Goal: Information Seeking & Learning: Check status

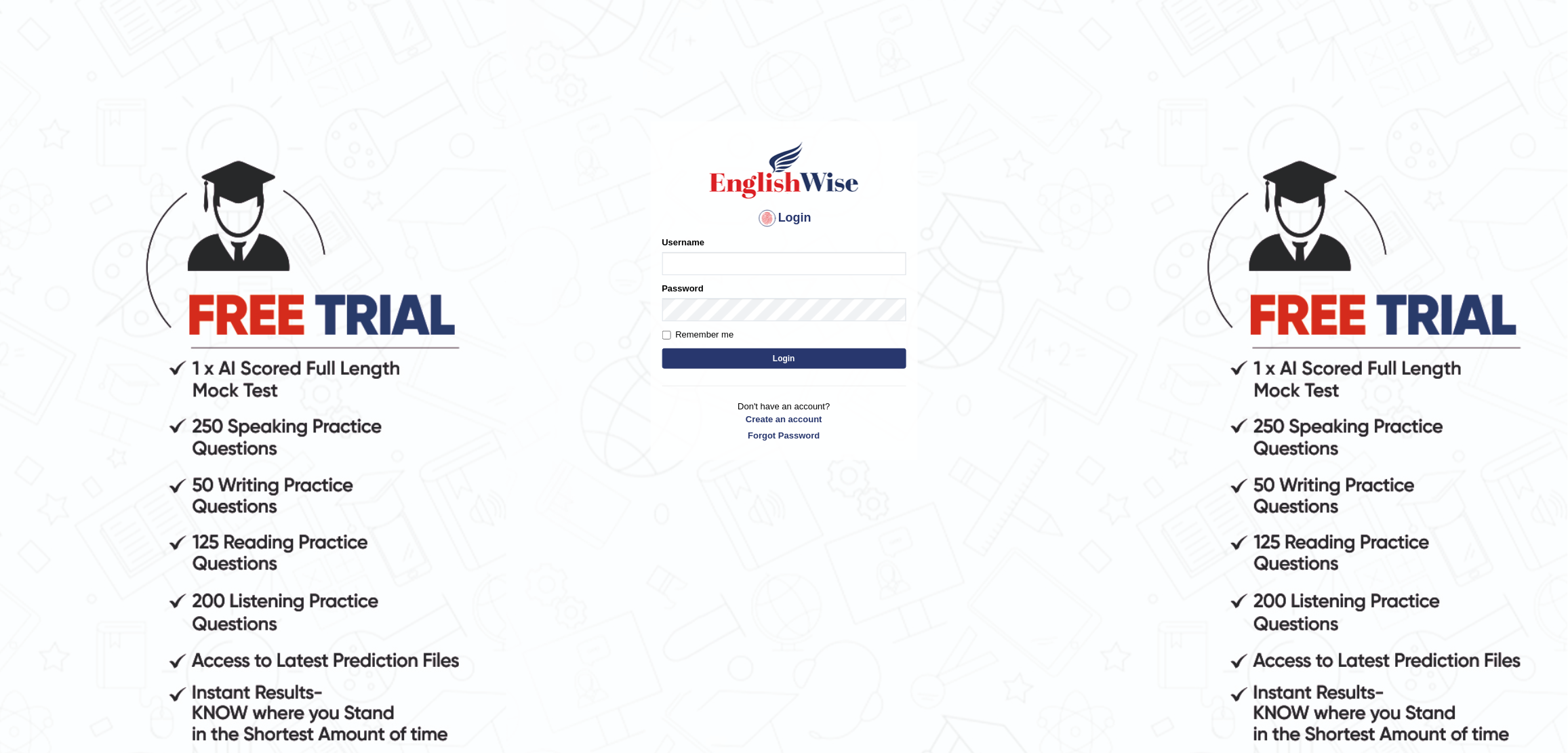
type input "kas60_"
click at [731, 358] on button "Login" at bounding box center [784, 359] width 244 height 21
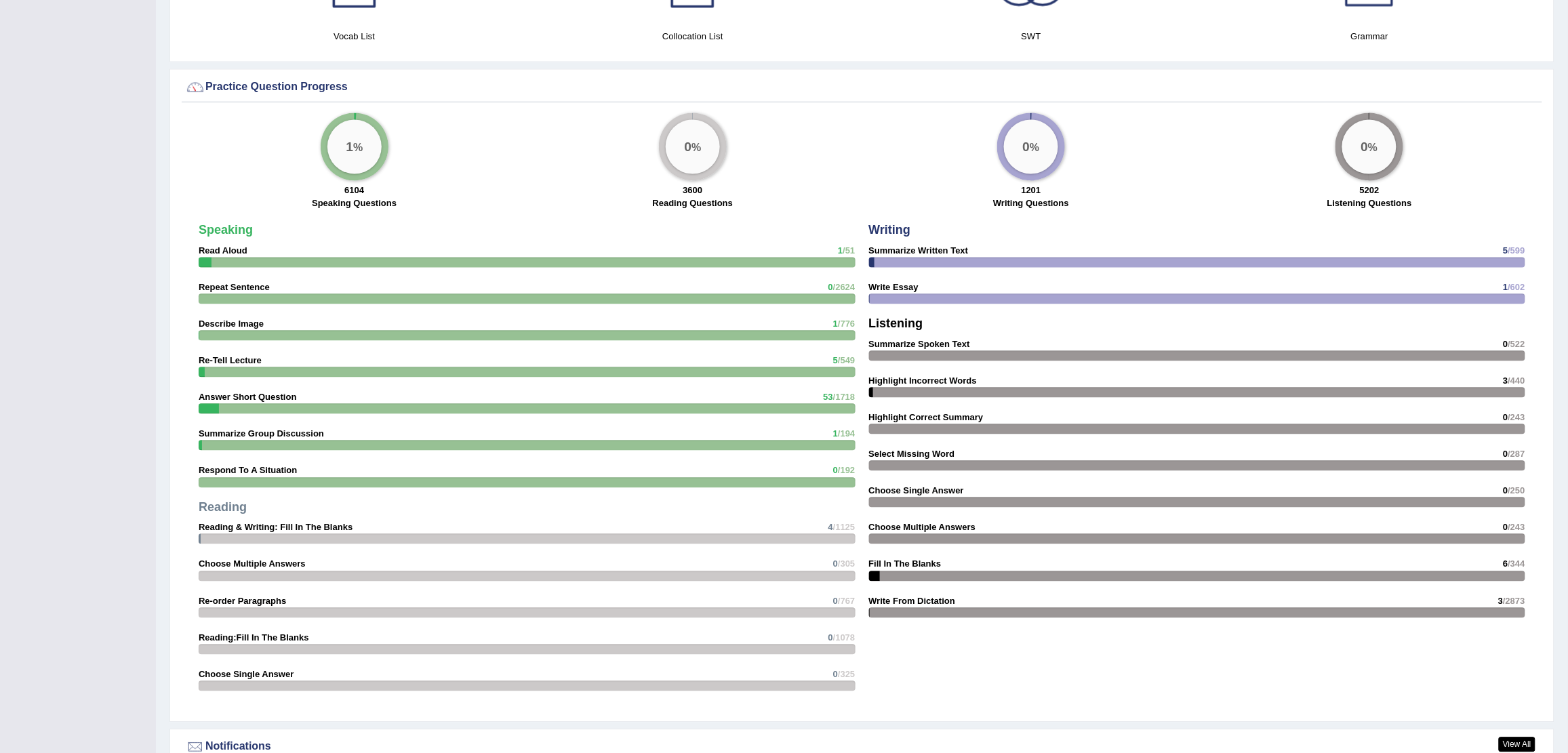
scroll to position [1409, 0]
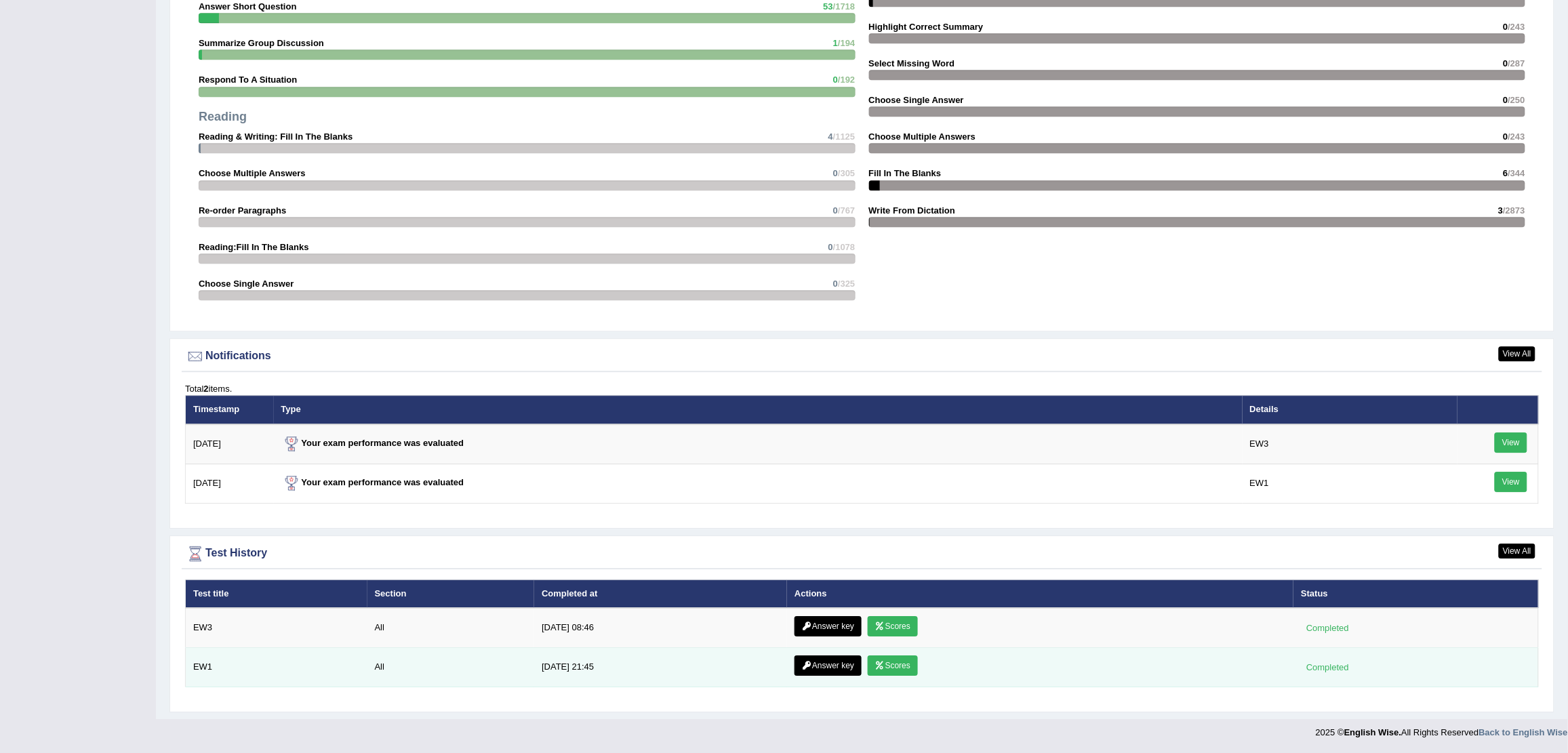
click at [881, 667] on link "Scores" at bounding box center [893, 666] width 50 height 21
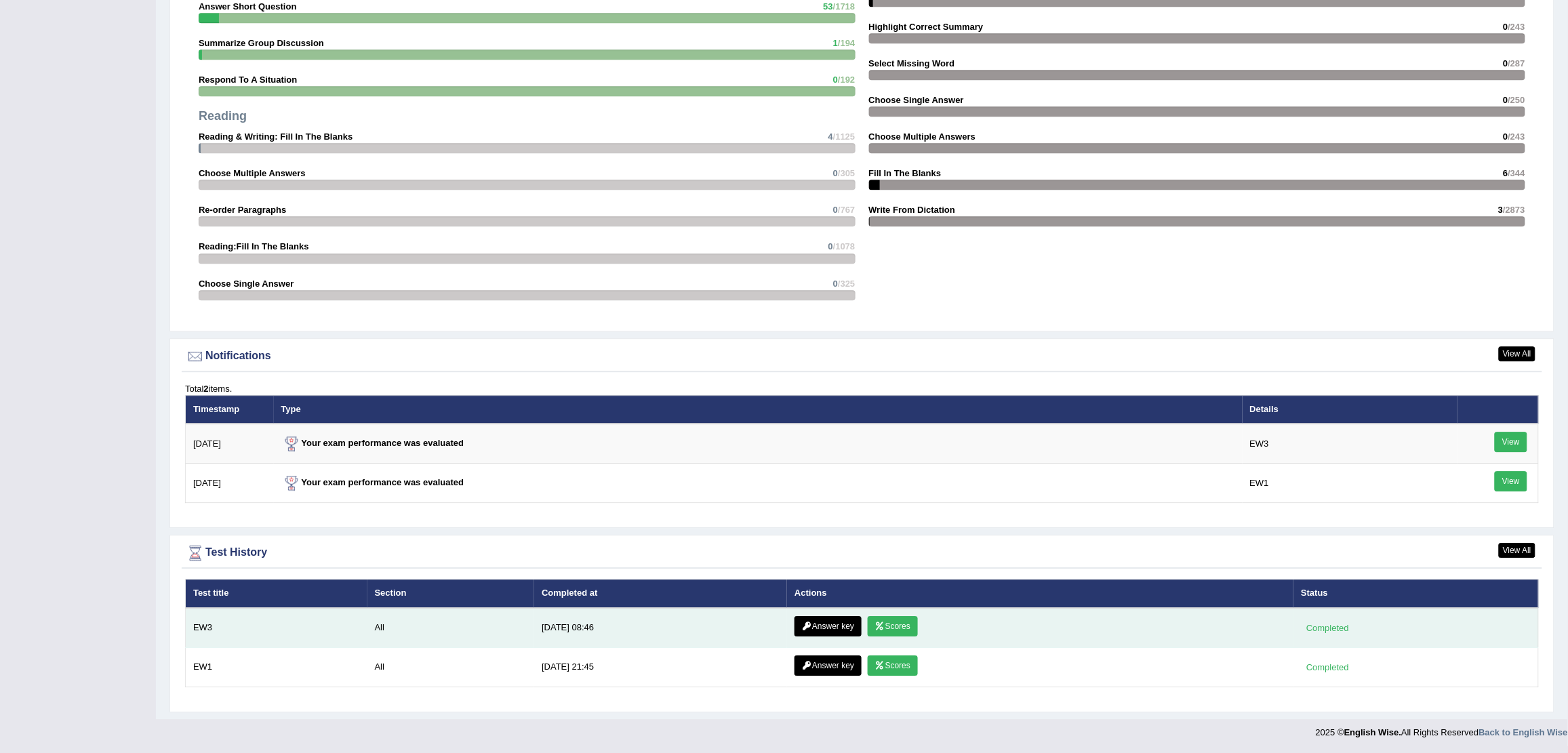
click at [893, 622] on link "Scores" at bounding box center [893, 626] width 50 height 21
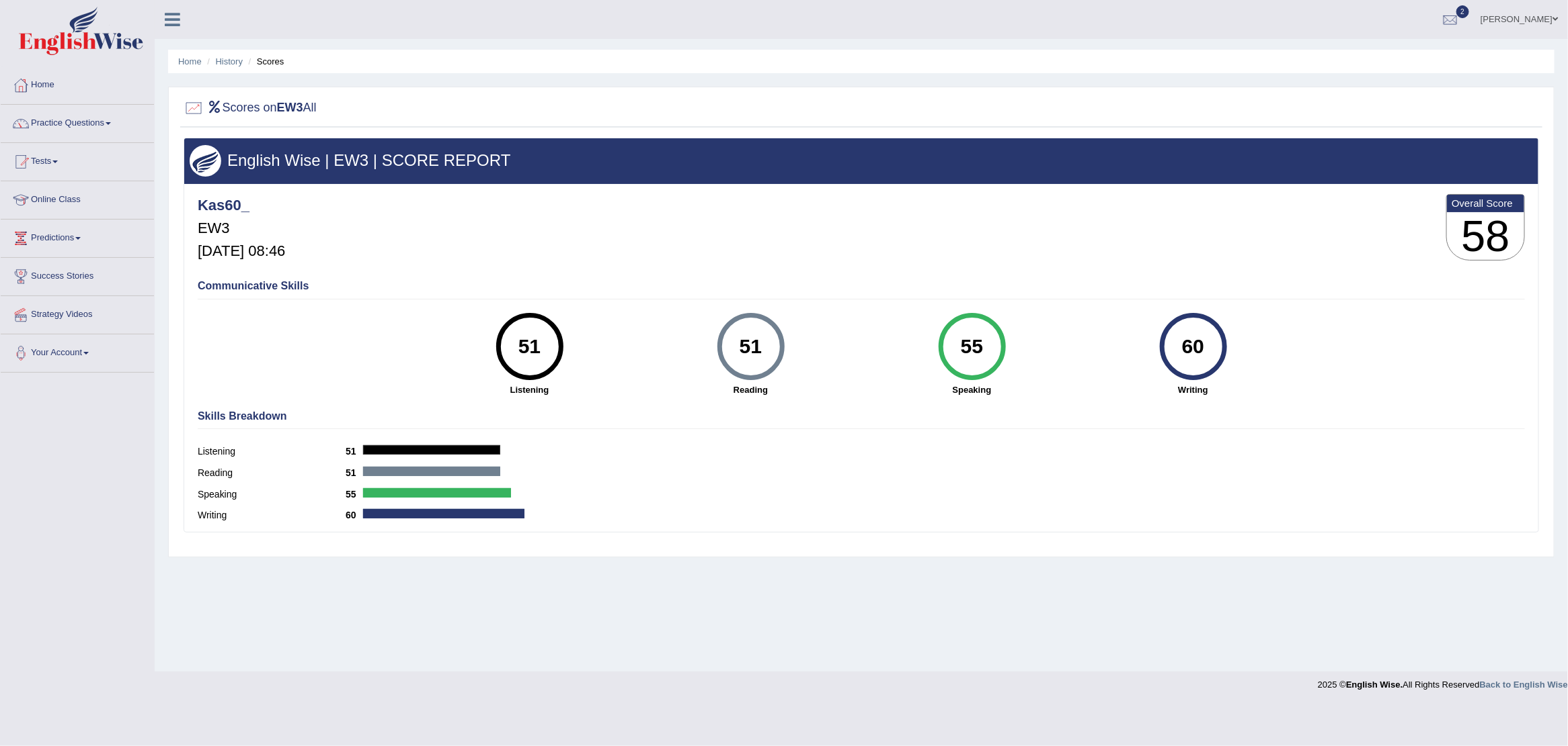
click at [48, 84] on link "Home" at bounding box center [78, 83] width 153 height 33
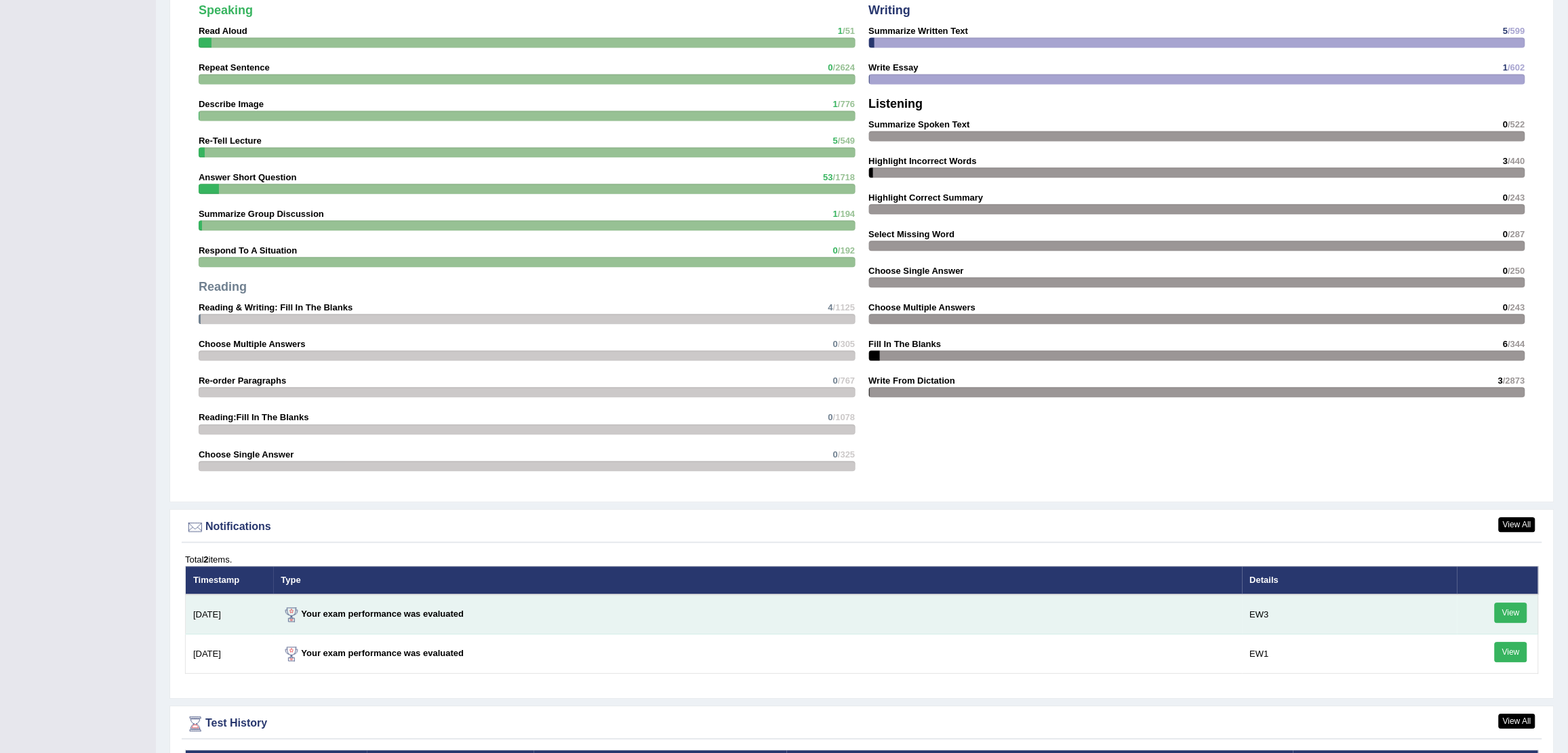
scroll to position [1322, 0]
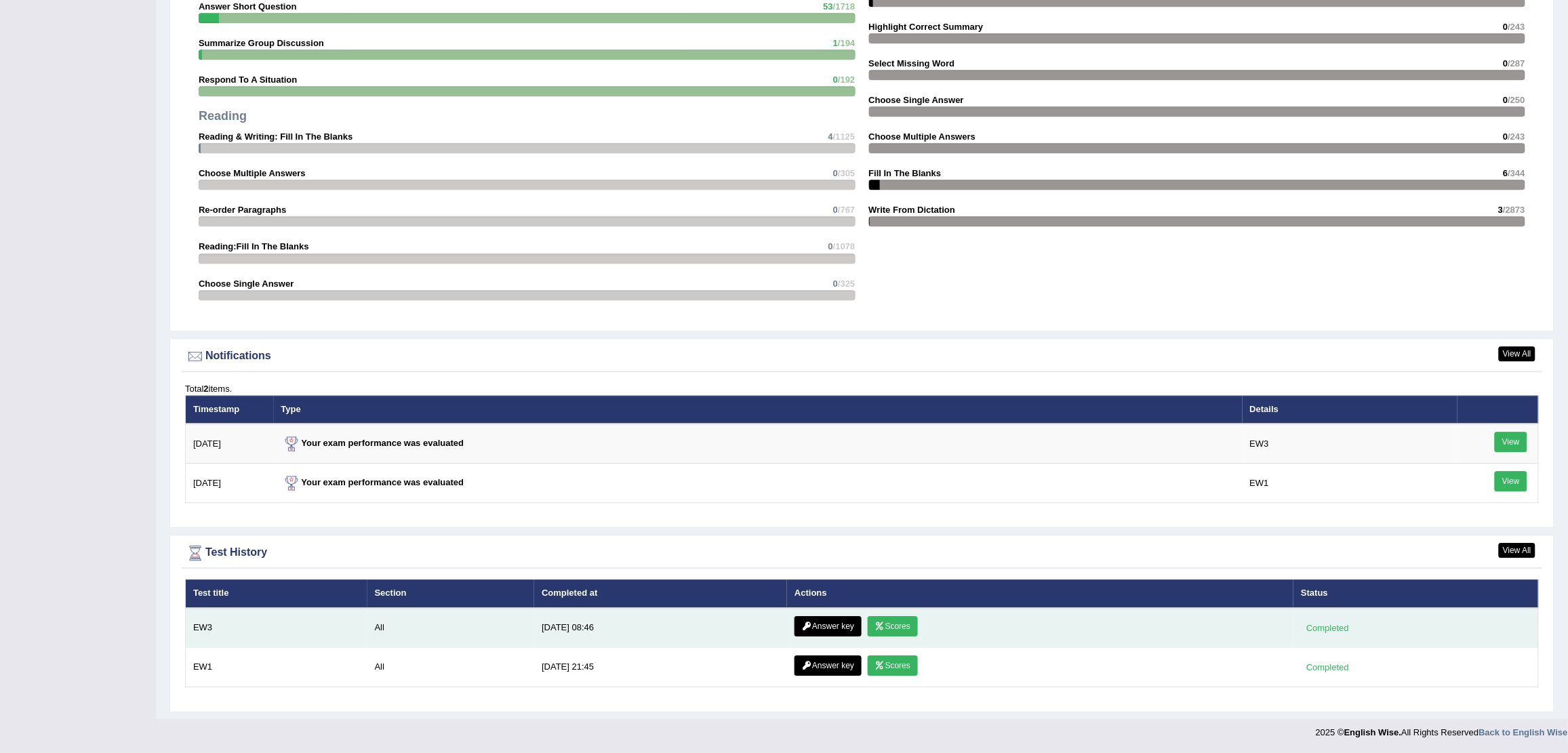
click at [830, 630] on link "Answer key" at bounding box center [828, 626] width 67 height 21
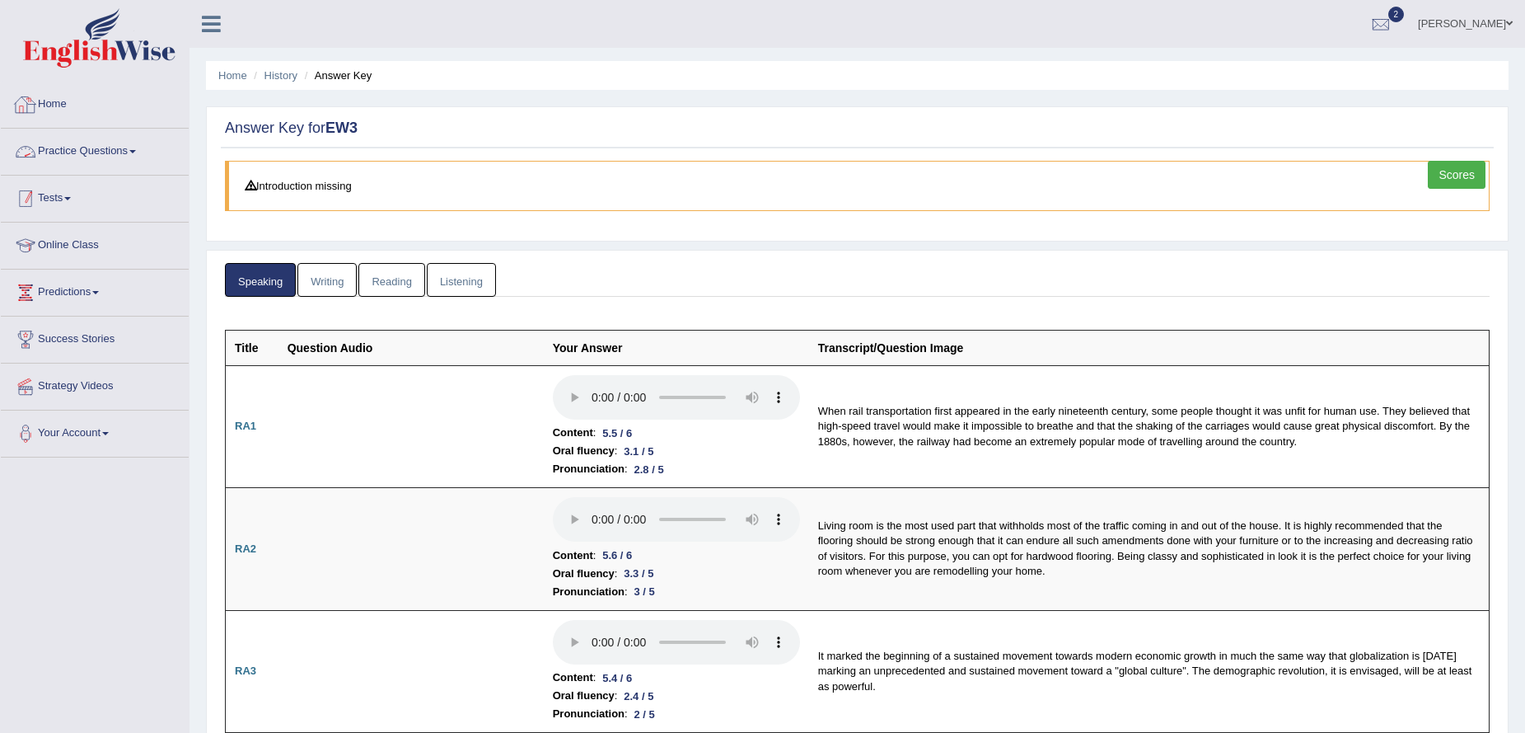
click at [142, 154] on link "Practice Questions" at bounding box center [95, 149] width 188 height 41
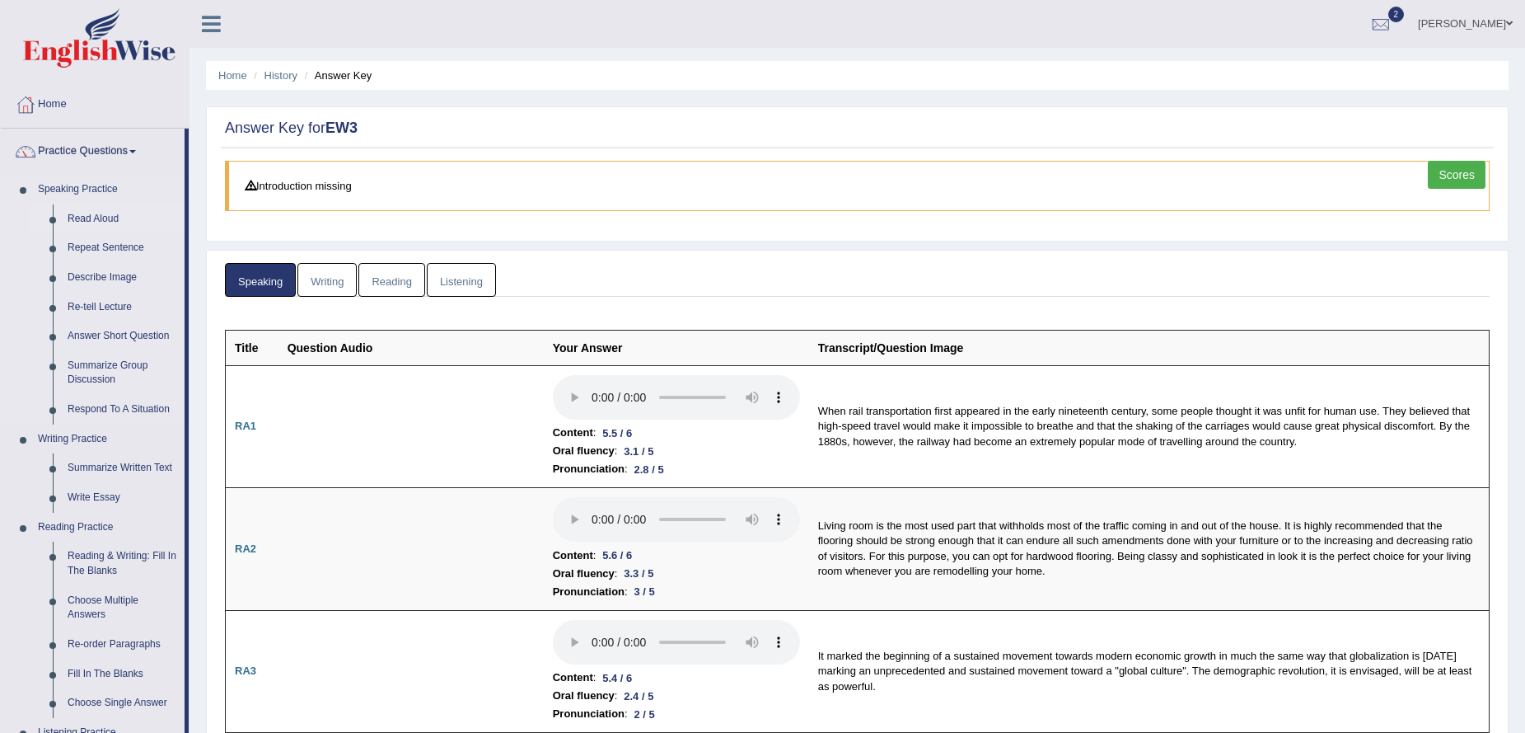
click at [101, 220] on link "Read Aloud" at bounding box center [122, 219] width 124 height 30
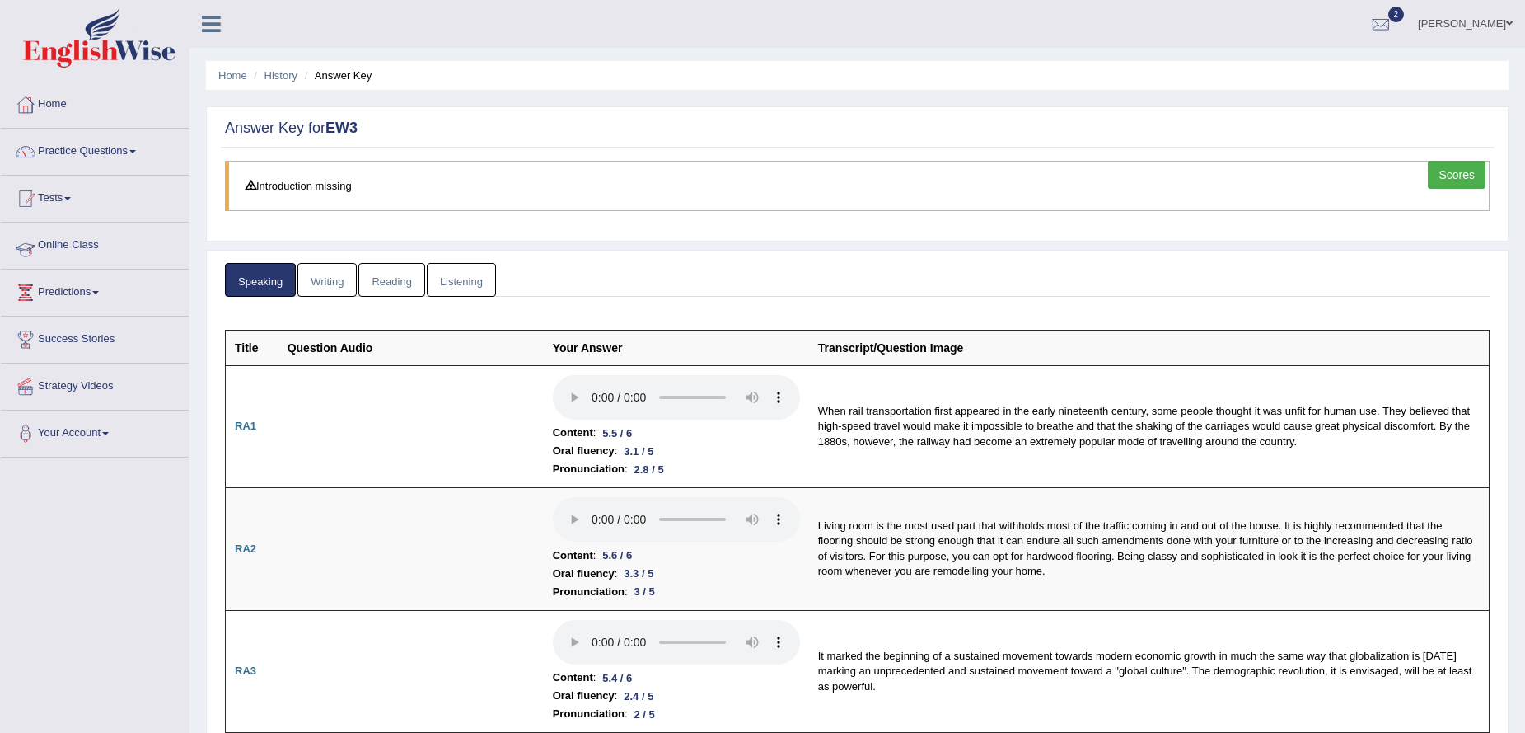
click at [84, 194] on link "Tests" at bounding box center [95, 196] width 188 height 41
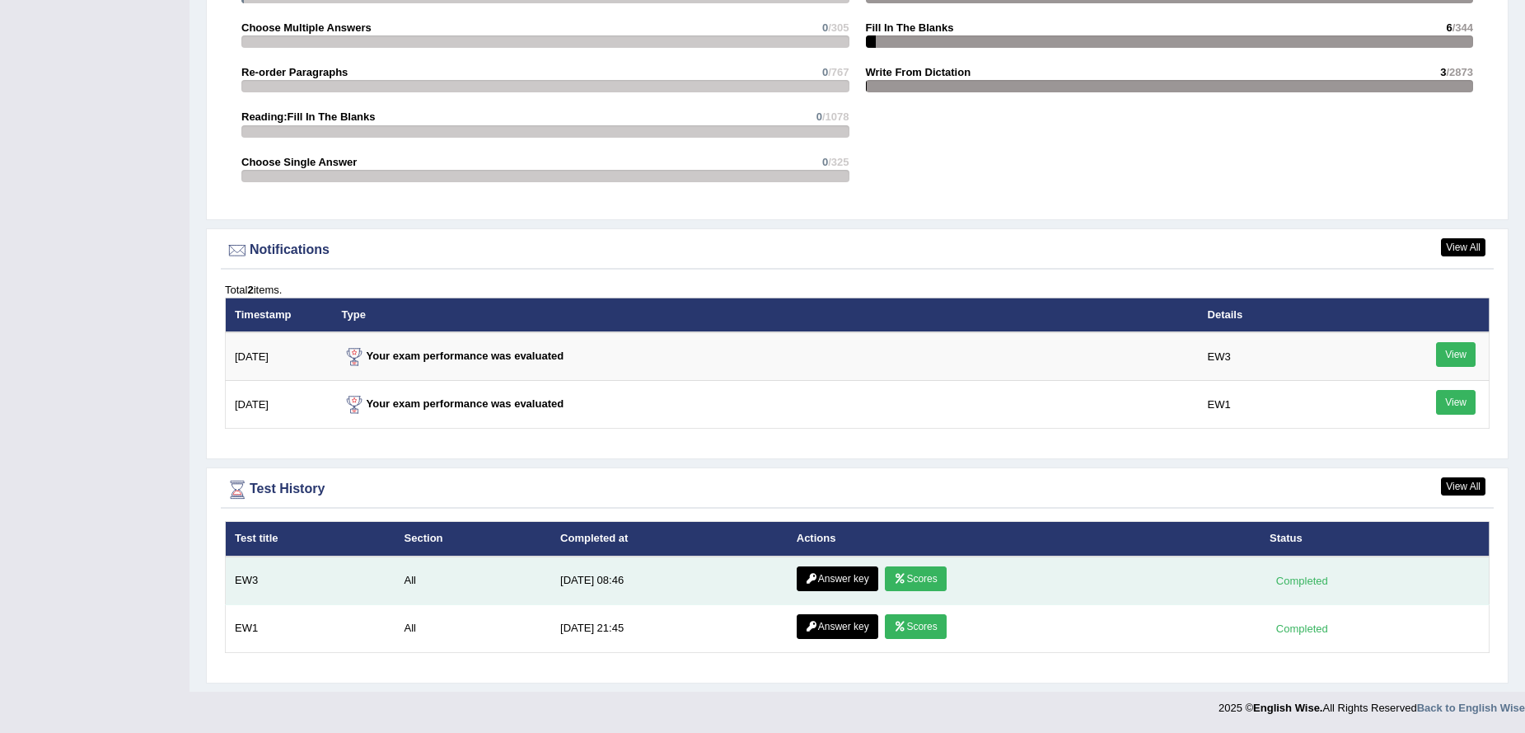
click at [839, 579] on link "Answer key" at bounding box center [838, 578] width 82 height 25
click at [812, 574] on icon at bounding box center [812, 579] width 12 height 10
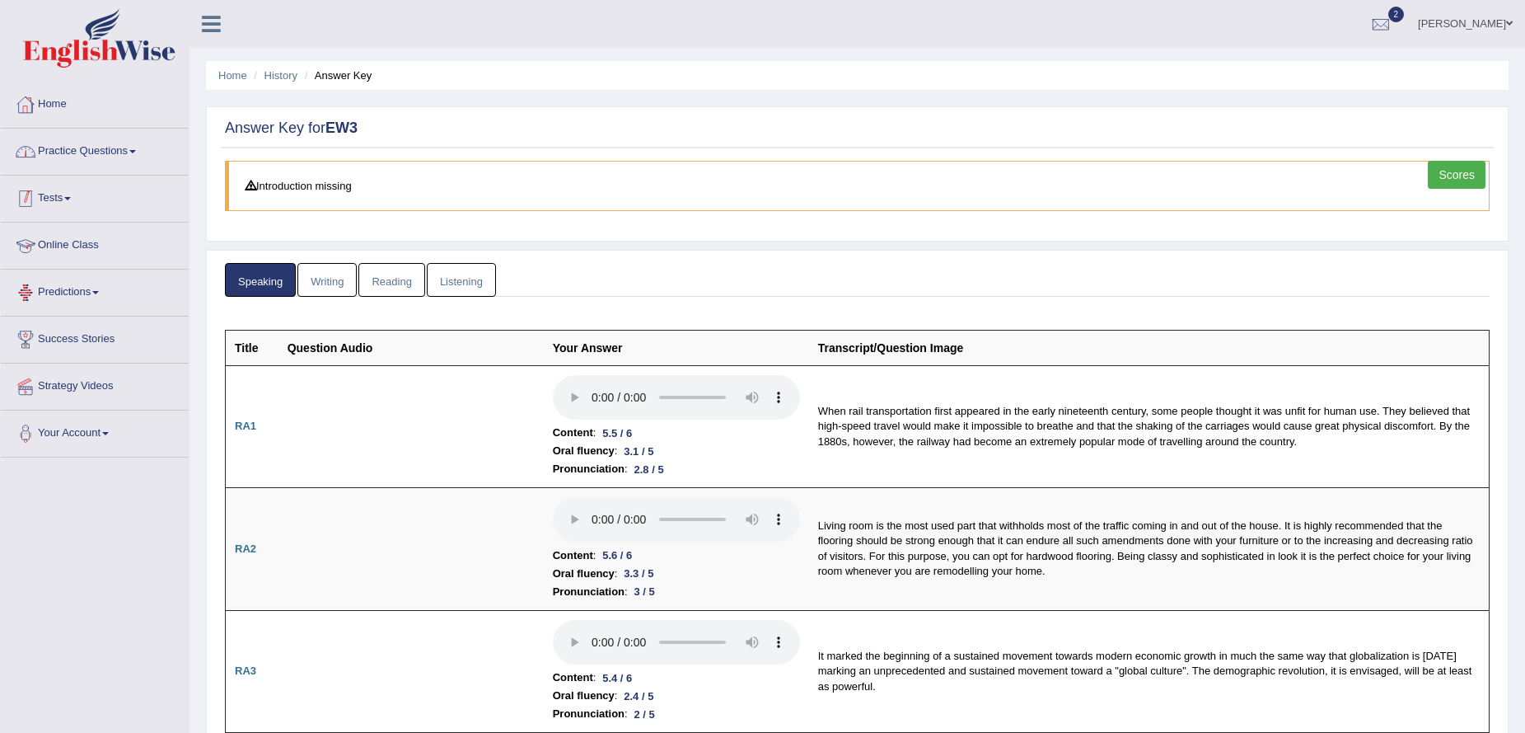
click at [74, 100] on link "Home" at bounding box center [95, 102] width 188 height 41
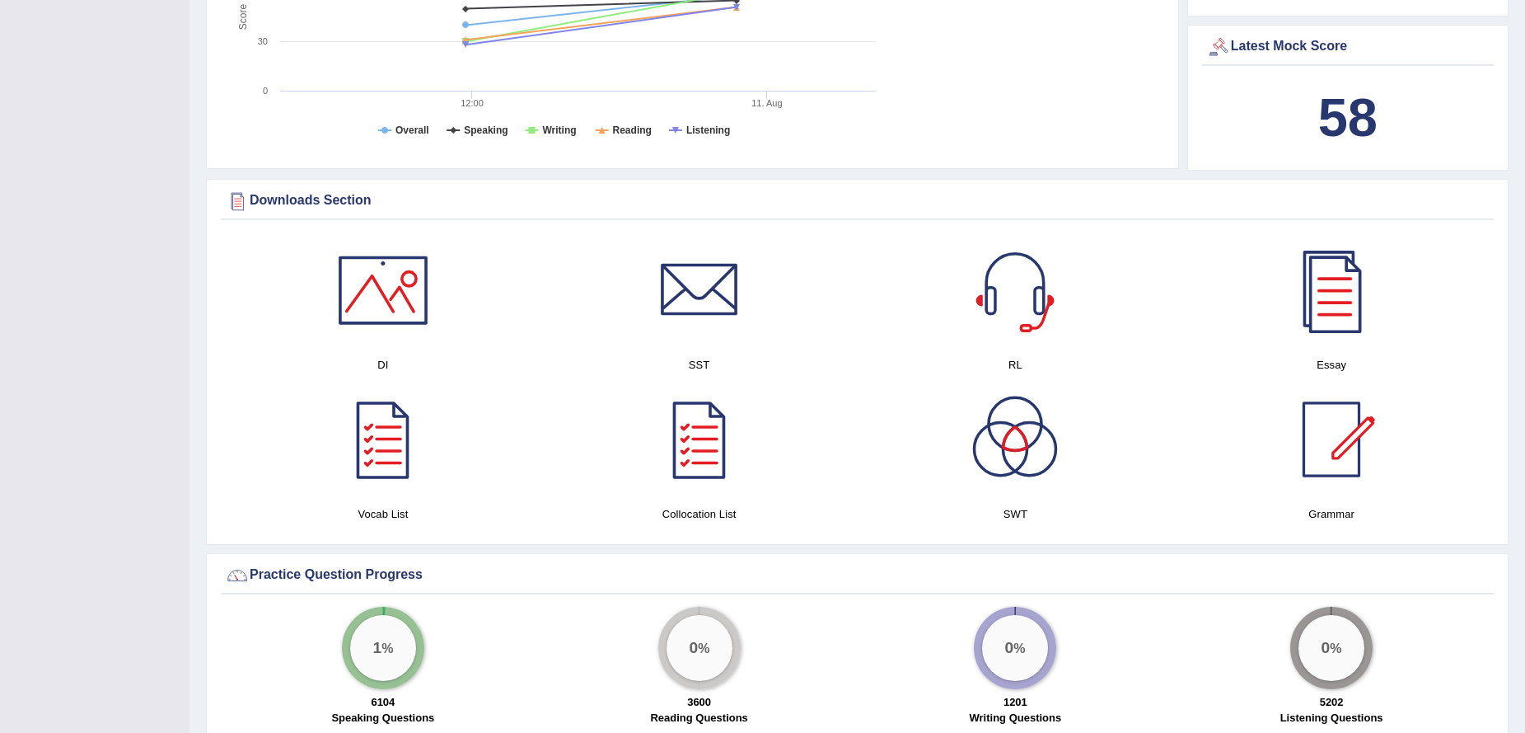
scroll to position [659, 0]
click at [378, 300] on div at bounding box center [382, 291] width 115 height 115
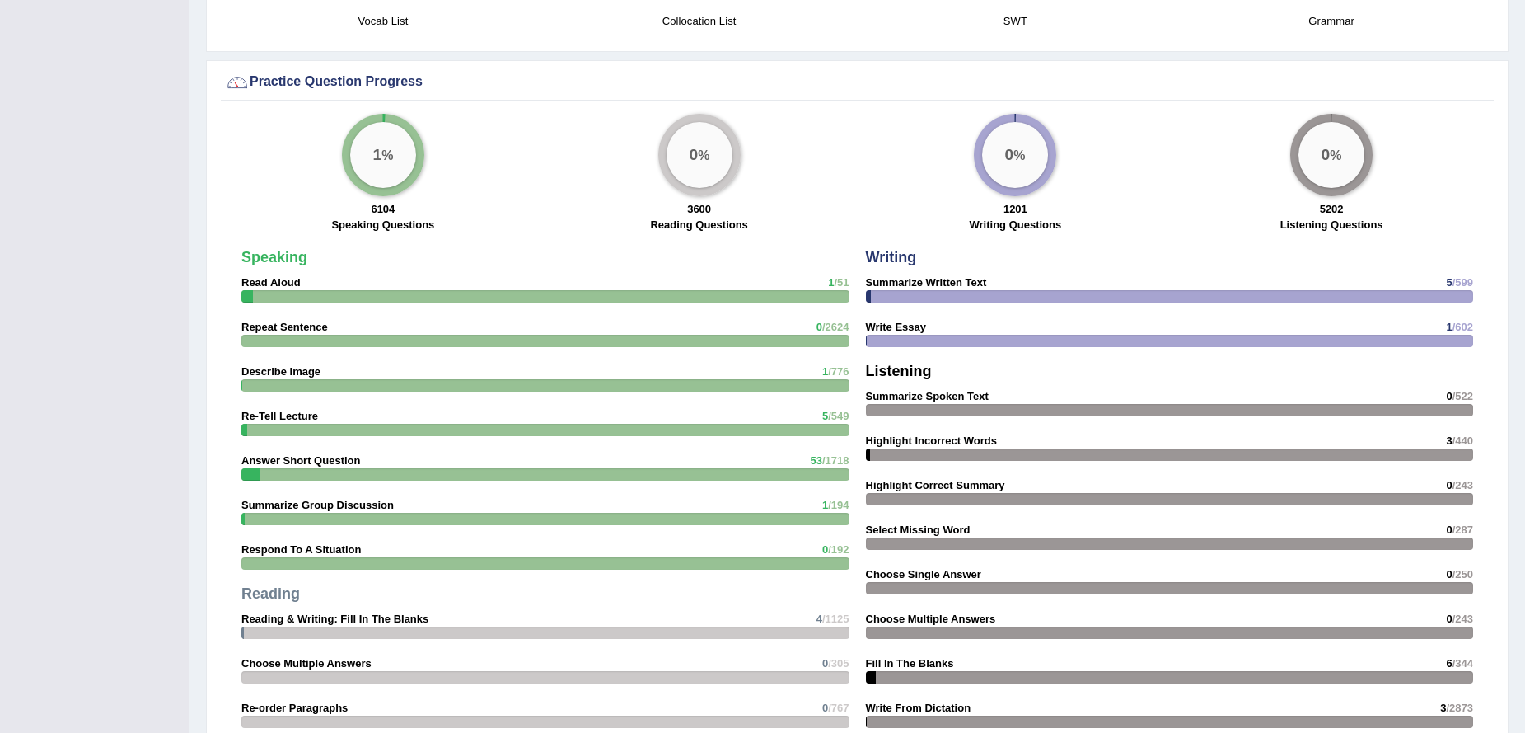
scroll to position [1789, 0]
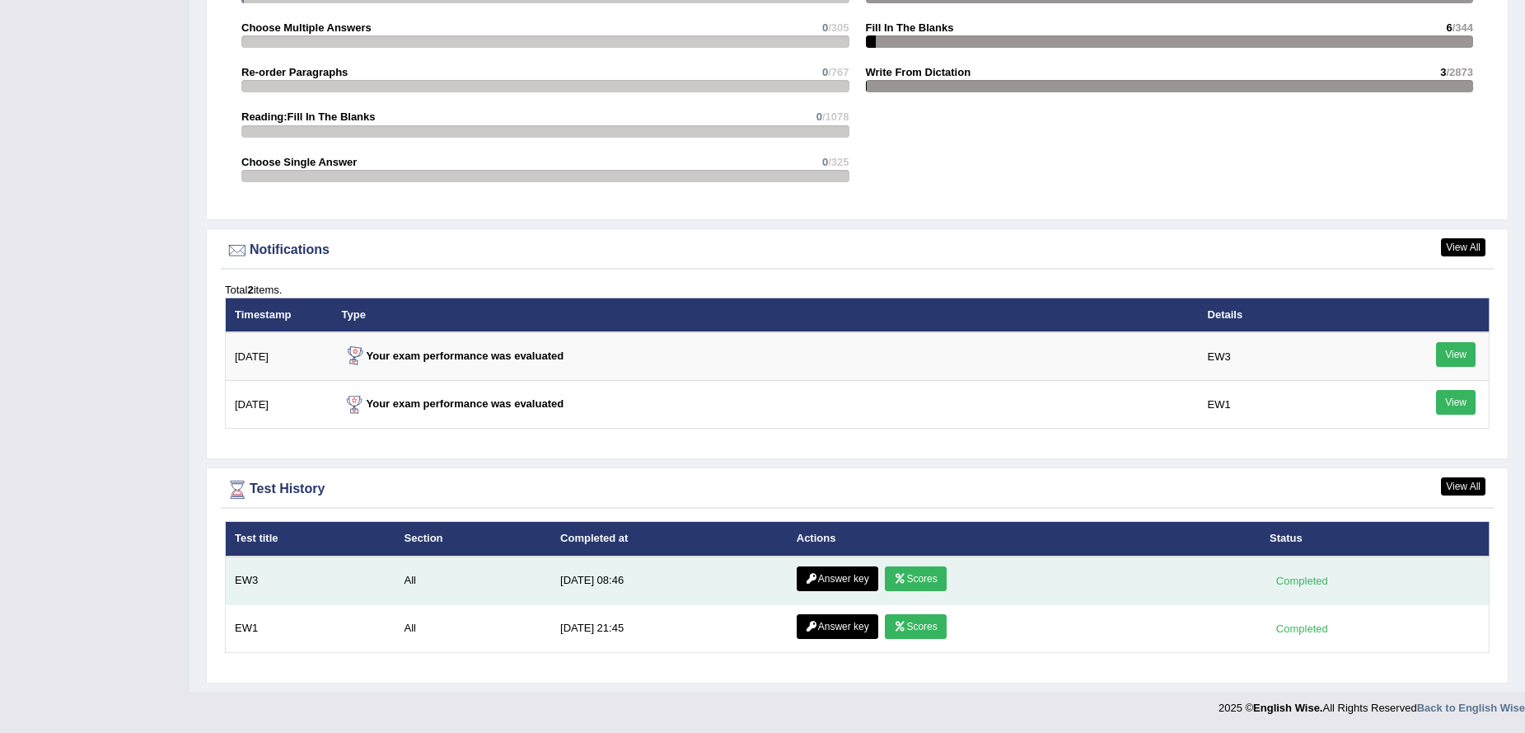
click at [838, 582] on link "Answer key" at bounding box center [838, 578] width 82 height 25
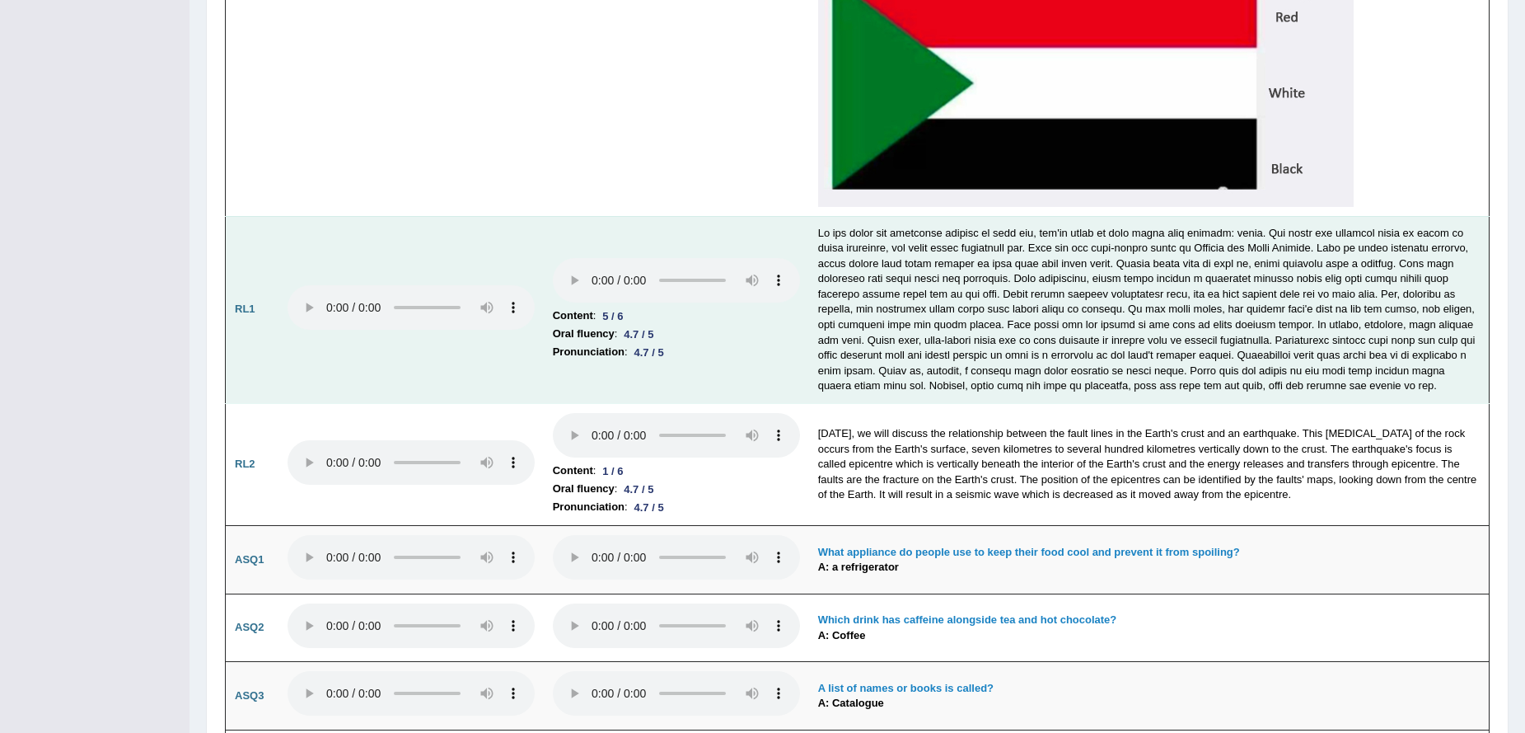
scroll to position [4450, 0]
